Goal: Transaction & Acquisition: Obtain resource

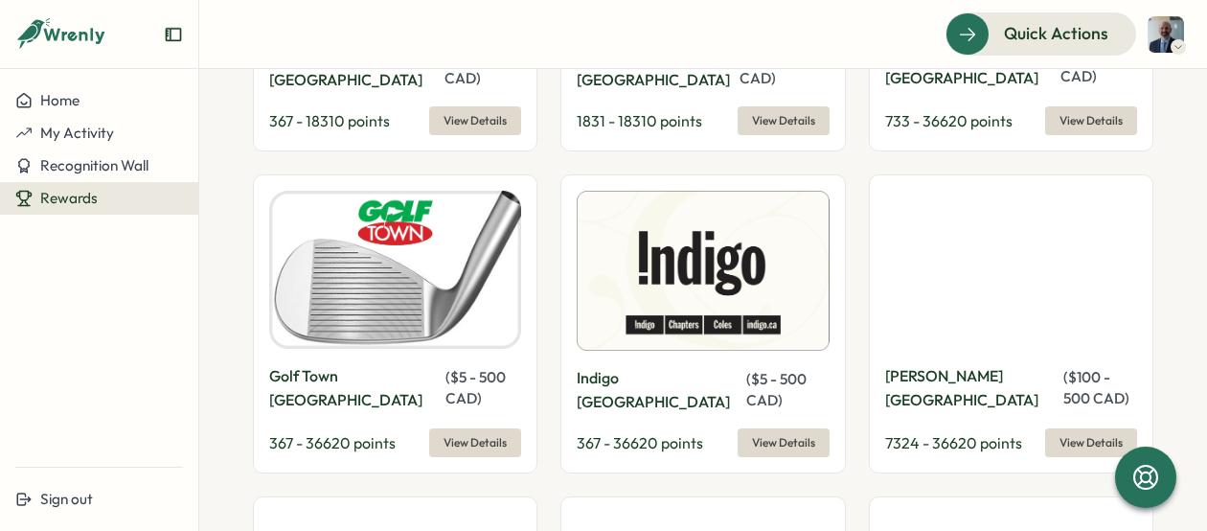
scroll to position [2559, 0]
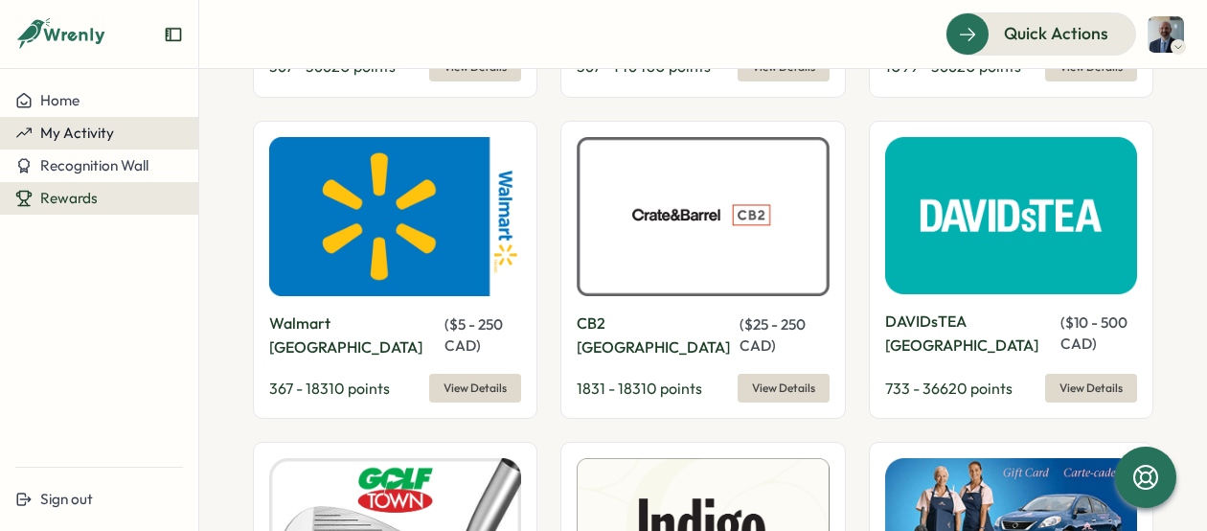
click at [101, 136] on span "My Activity" at bounding box center [77, 133] width 74 height 18
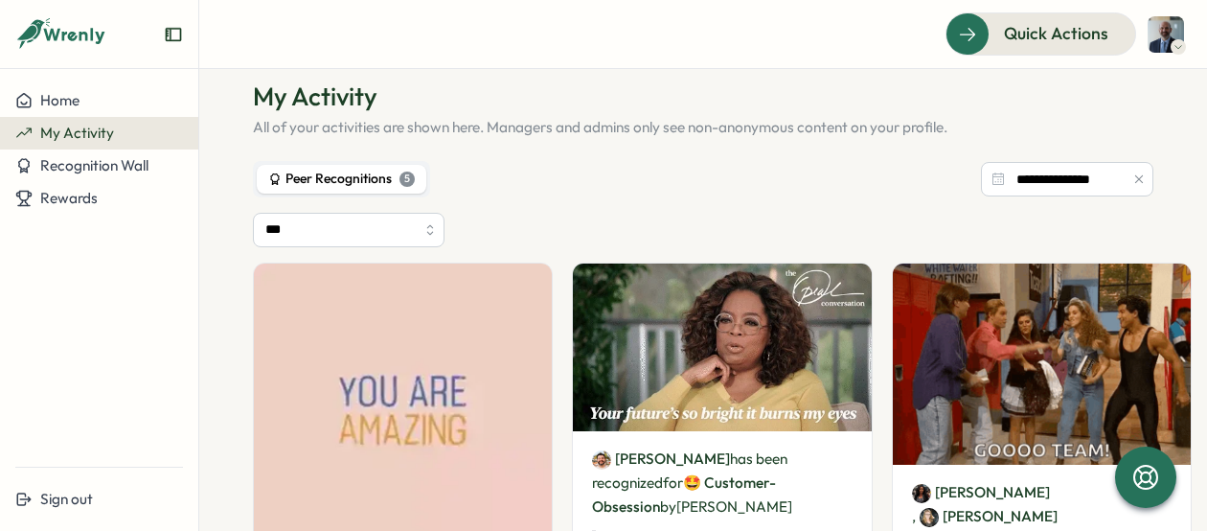
scroll to position [59, 0]
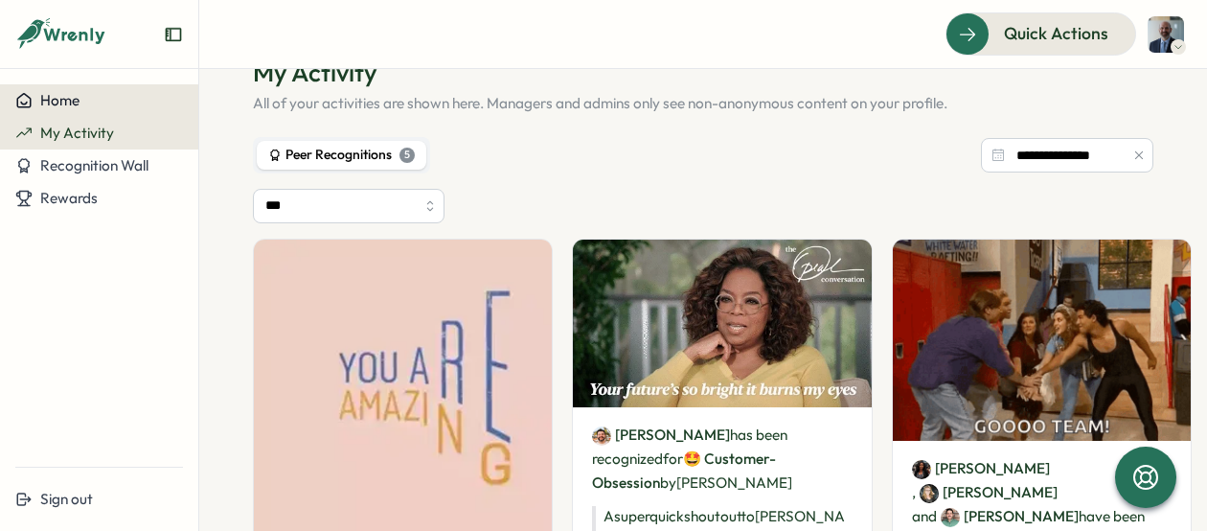
click at [98, 103] on div "Home" at bounding box center [99, 100] width 168 height 17
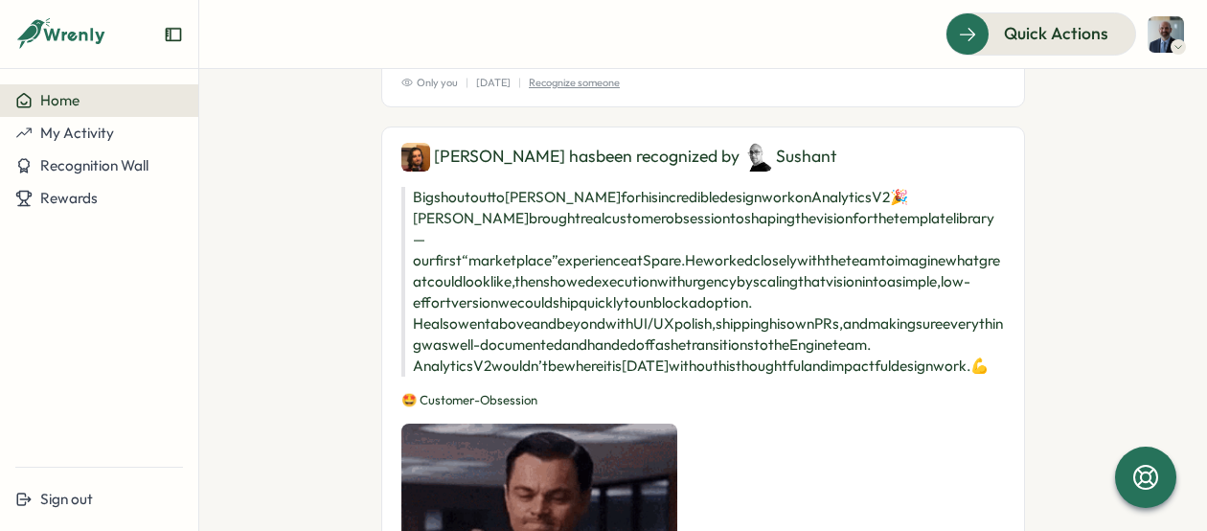
scroll to position [141, 0]
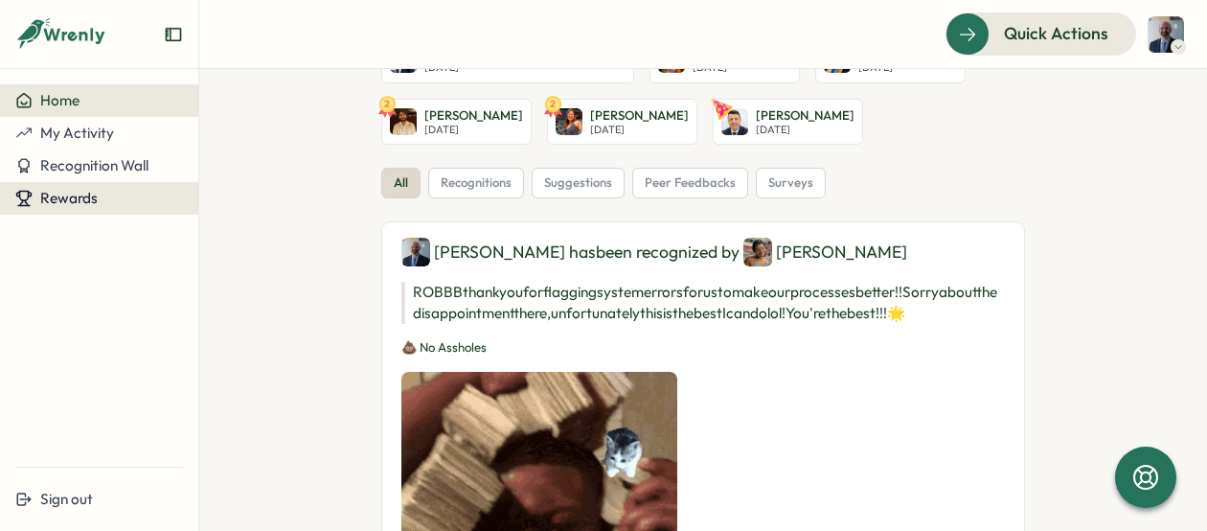
click at [123, 199] on div "Rewards" at bounding box center [99, 198] width 168 height 17
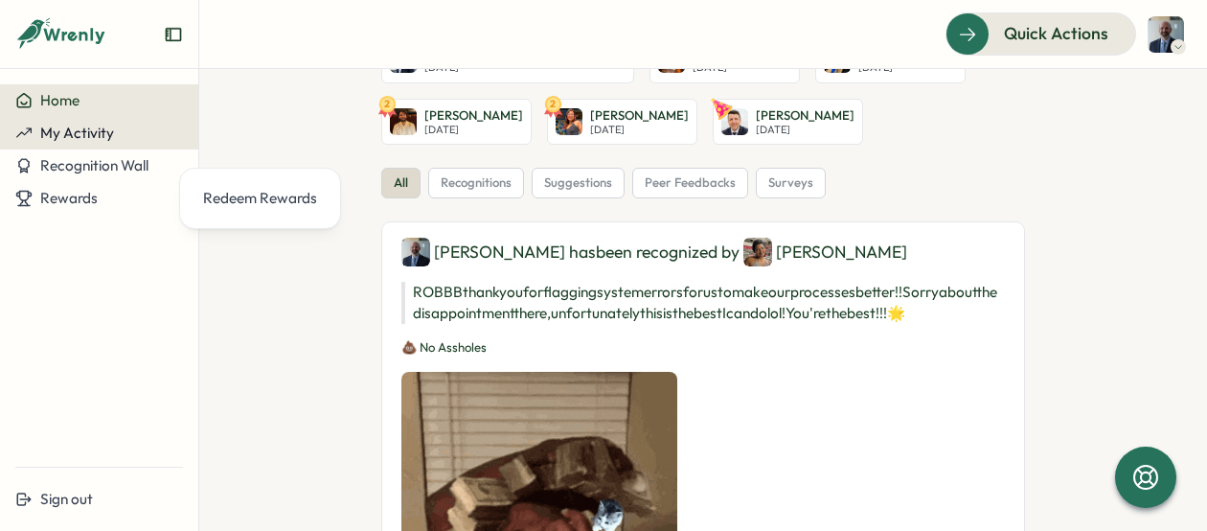
click at [97, 138] on span "My Activity" at bounding box center [77, 133] width 74 height 18
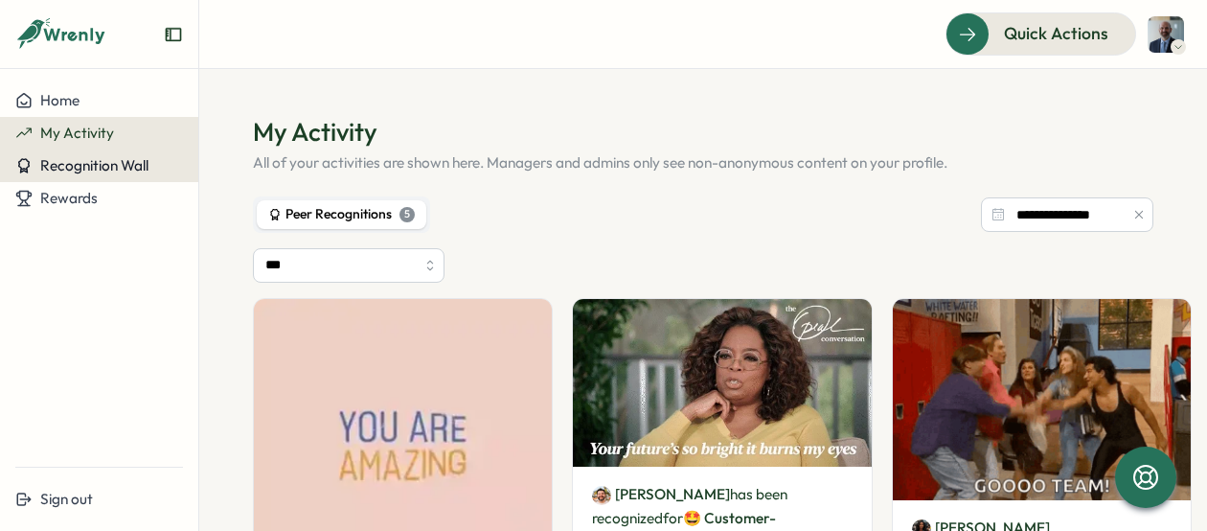
click at [89, 162] on span "Recognition Wall" at bounding box center [94, 165] width 108 height 18
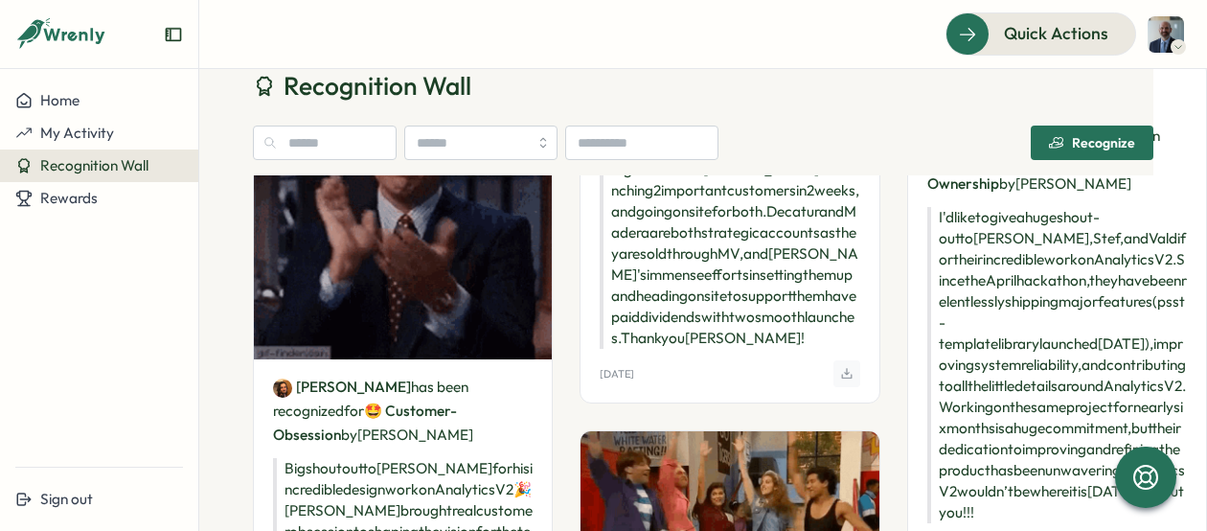
scroll to position [206, 0]
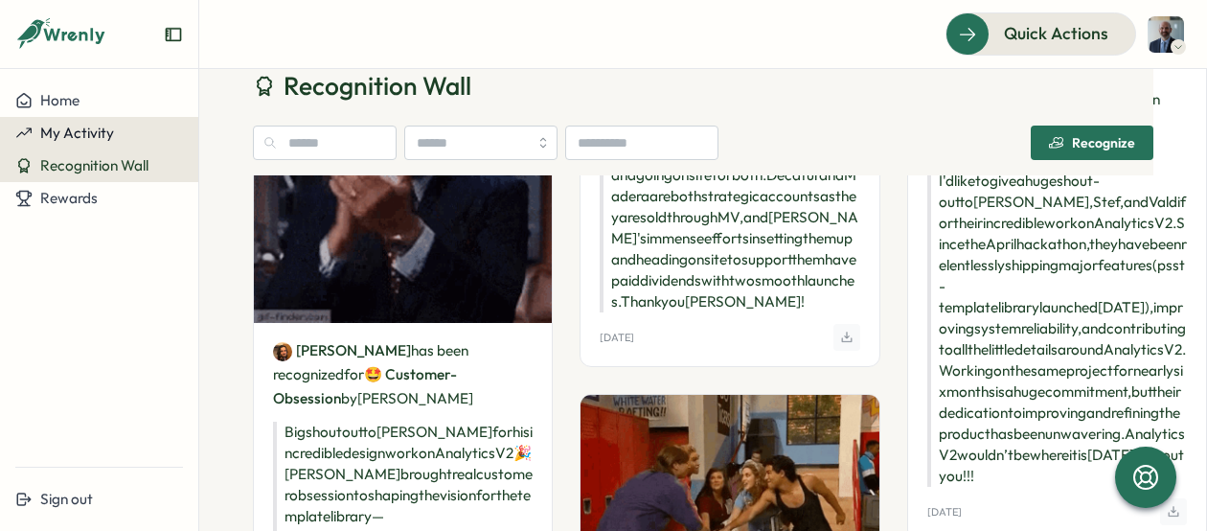
click at [108, 132] on span "My Activity" at bounding box center [77, 133] width 74 height 18
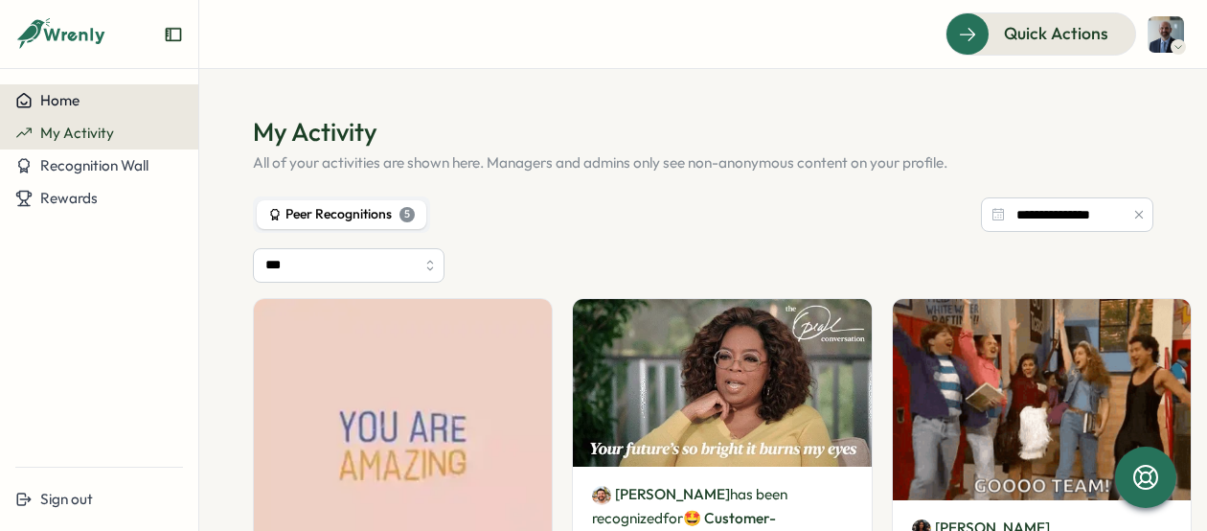
click at [59, 96] on span "Home" at bounding box center [59, 100] width 39 height 18
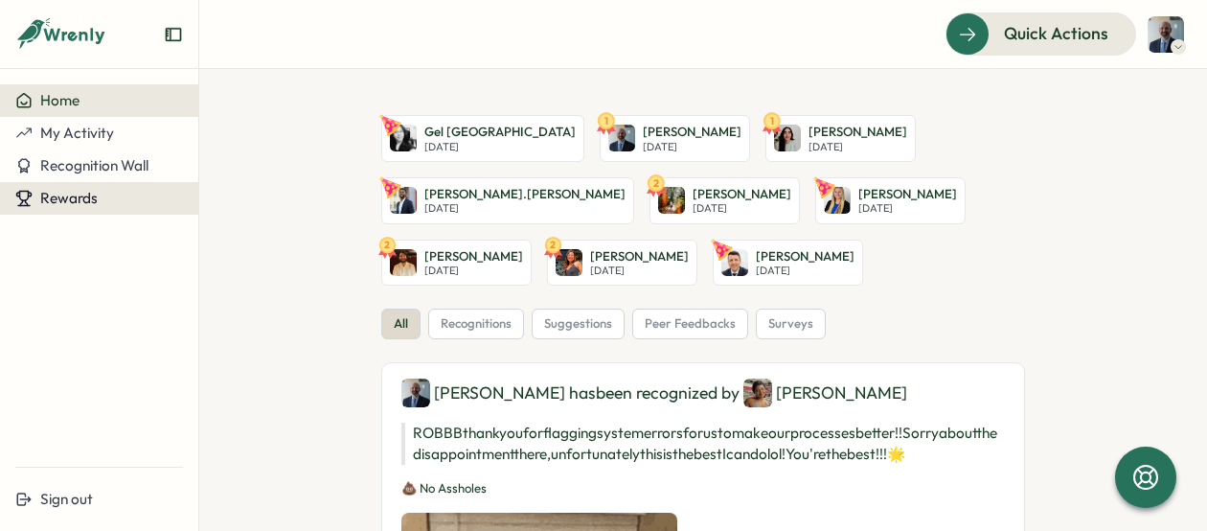
click at [75, 193] on span "Rewards" at bounding box center [68, 198] width 57 height 18
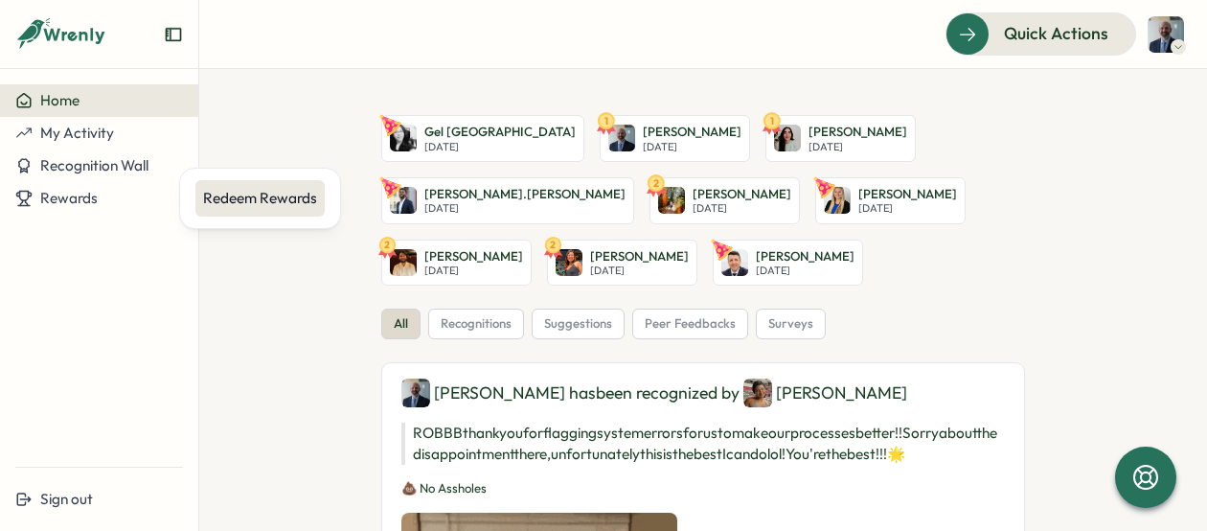
click at [218, 189] on div "Redeem Rewards" at bounding box center [260, 198] width 114 height 21
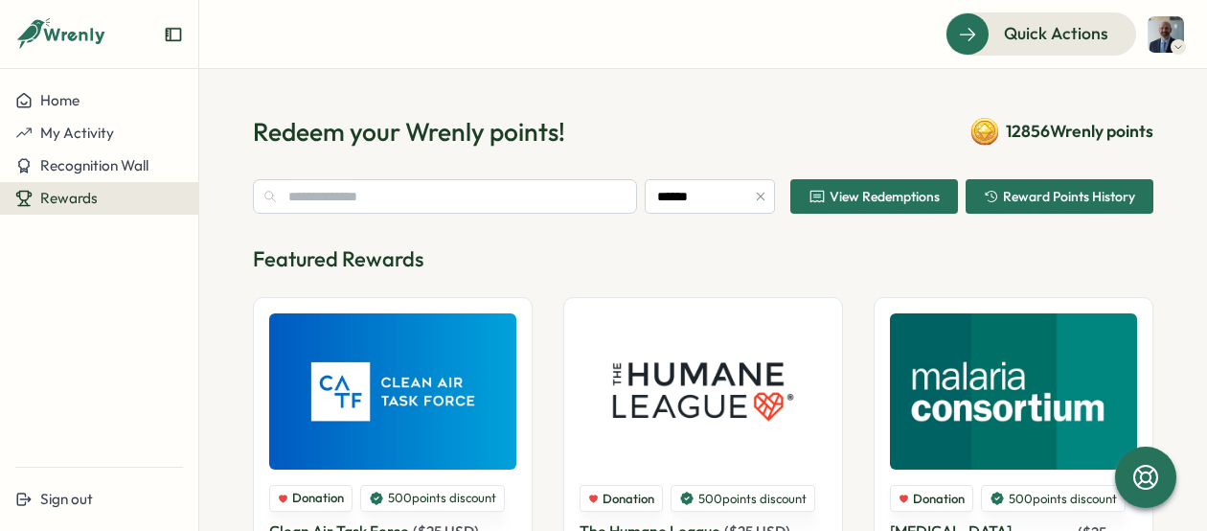
click at [1014, 205] on span "Reward Points History" at bounding box center [1059, 196] width 151 height 33
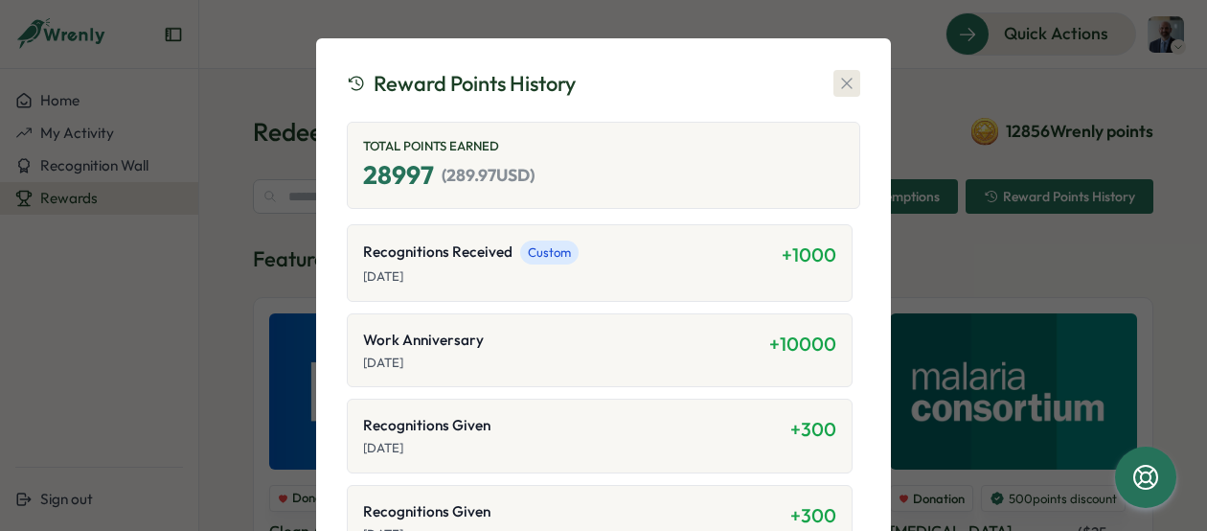
click at [842, 83] on icon "button" at bounding box center [846, 84] width 11 height 11
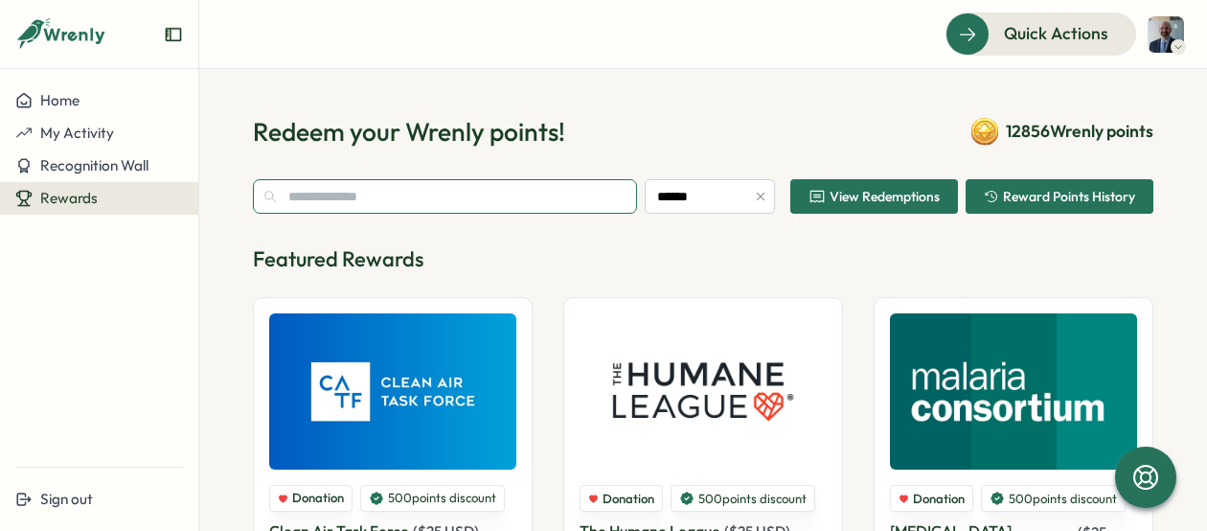
click at [491, 195] on input "text" at bounding box center [445, 196] width 384 height 34
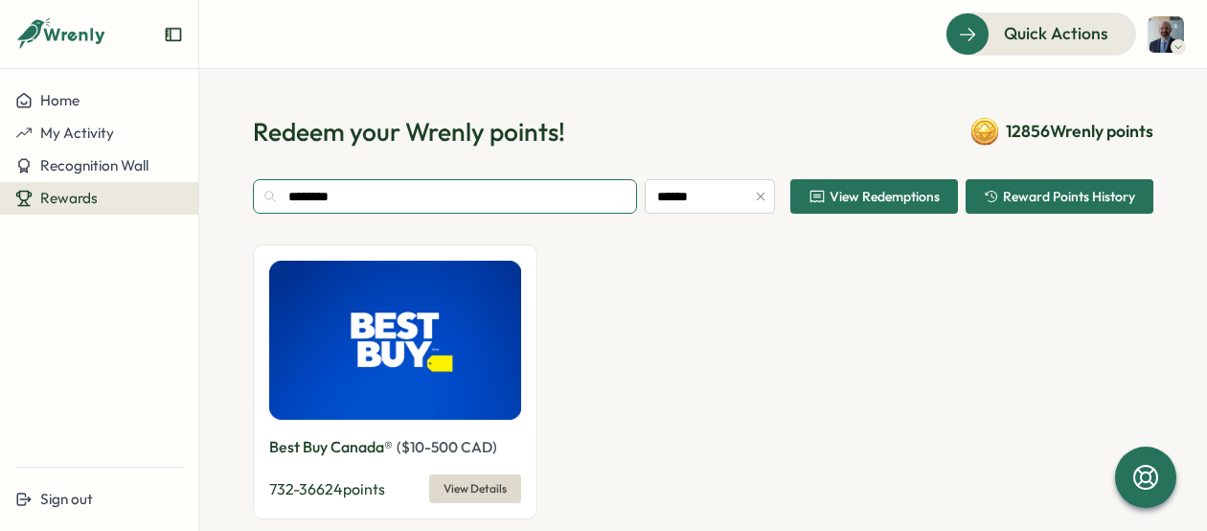
type input "********"
click at [451, 481] on span "View Details" at bounding box center [475, 488] width 63 height 27
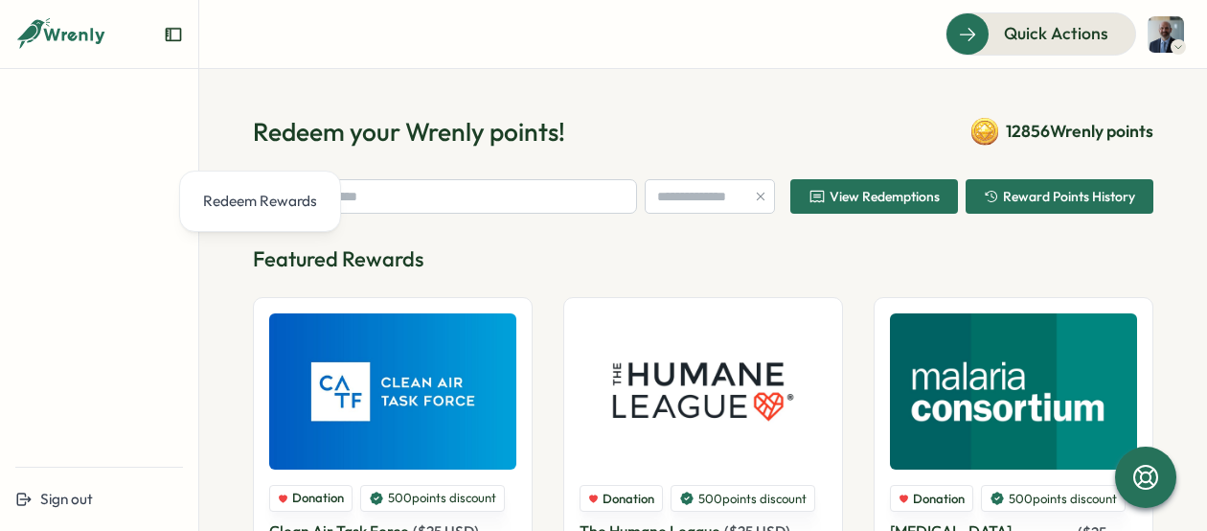
type input "******"
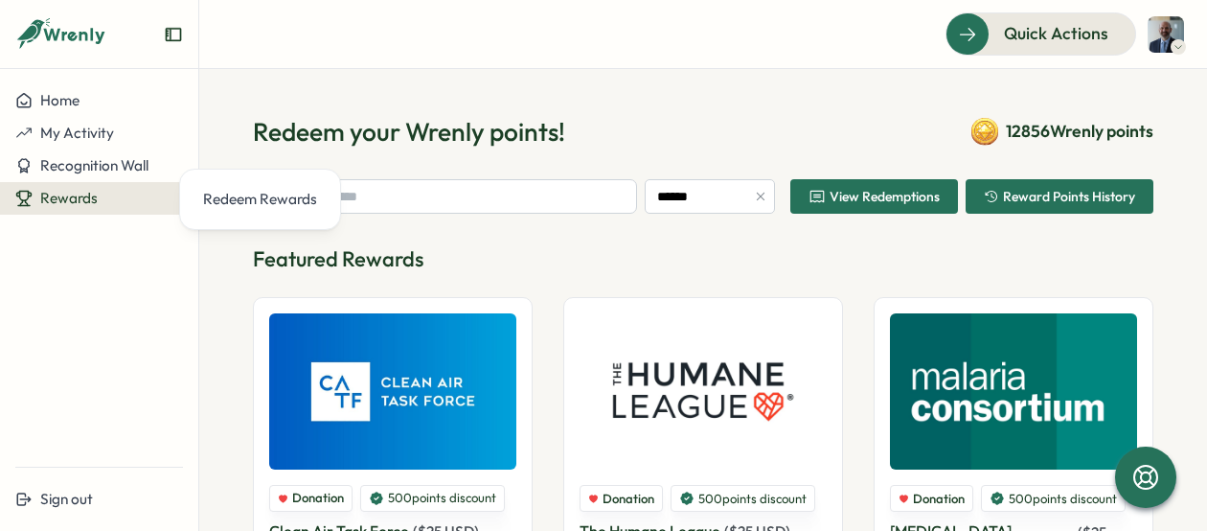
click at [129, 309] on div "Home My Activity Recognition Wall Rewards" at bounding box center [99, 267] width 198 height 367
